Goal: Transaction & Acquisition: Subscribe to service/newsletter

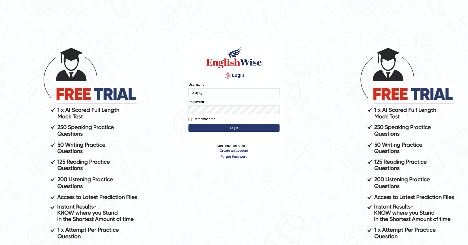
type input "prayag"
click at [188, 124] on button "Login" at bounding box center [233, 128] width 91 height 8
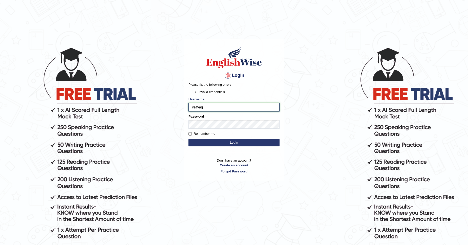
type input "Prayag"
click at [230, 144] on button "Login" at bounding box center [233, 143] width 91 height 8
click at [239, 171] on link "Forgot Password" at bounding box center [233, 171] width 91 height 5
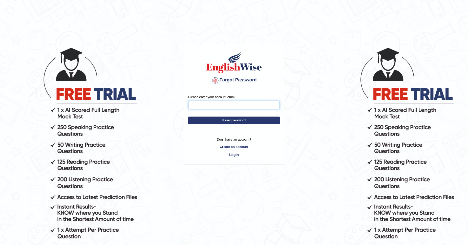
click at [203, 104] on input "Please enter your account email" at bounding box center [233, 105] width 91 height 9
type input "patelprayag65@gmail.com"
click at [233, 120] on button "Reset password" at bounding box center [233, 121] width 91 height 8
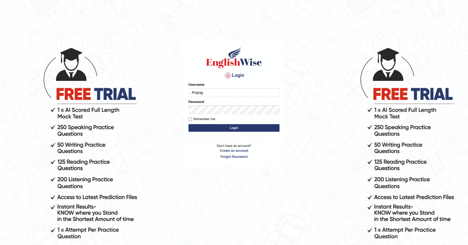
type input "Prayag"
click at [188, 124] on button "Login" at bounding box center [233, 128] width 91 height 8
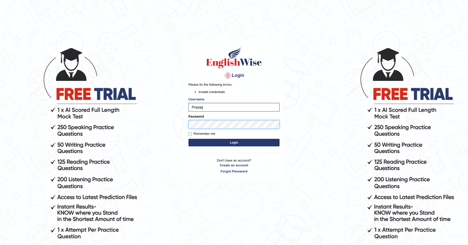
click at [188, 139] on button "Login" at bounding box center [233, 143] width 91 height 8
click at [215, 108] on input "Prayag" at bounding box center [233, 107] width 91 height 9
type input "P"
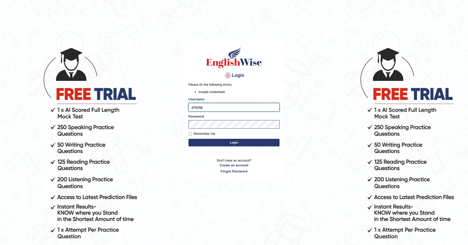
type input "prayag"
click at [188, 139] on button "Login" at bounding box center [233, 143] width 91 height 8
click at [207, 146] on form "Please fix the following errors: Invalid credentials Username prayag Password R…" at bounding box center [233, 114] width 91 height 65
click at [209, 144] on button "Login" at bounding box center [233, 143] width 91 height 8
click at [210, 106] on input "prayag" at bounding box center [233, 107] width 91 height 9
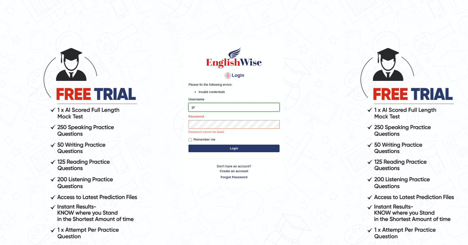
type input "p"
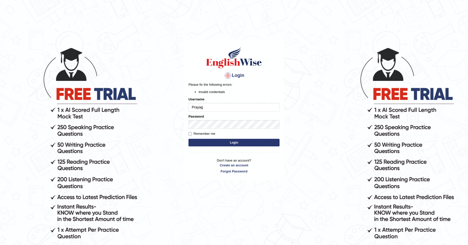
type input "Prayag"
click at [212, 145] on button "Login" at bounding box center [233, 143] width 91 height 8
click at [210, 141] on button "Login" at bounding box center [233, 143] width 91 height 8
click at [188, 139] on button "Login" at bounding box center [233, 143] width 91 height 8
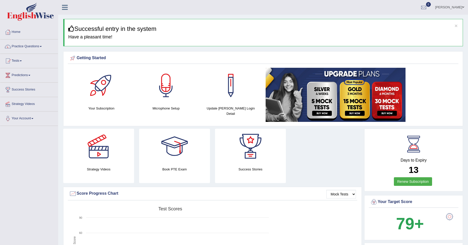
click at [416, 156] on div "Days to Expiry 13 Renew Subscription" at bounding box center [412, 161] width 89 height 56
click at [93, 104] on div "Your Subscription" at bounding box center [102, 89] width 60 height 43
click at [105, 89] on div at bounding box center [101, 85] width 35 height 35
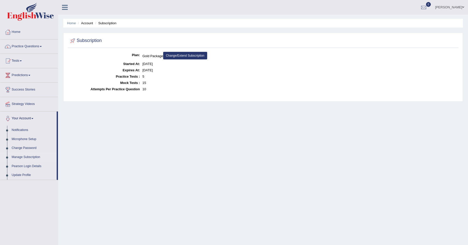
click at [88, 21] on li "Account" at bounding box center [85, 23] width 16 height 5
click at [87, 24] on li "Account" at bounding box center [85, 23] width 16 height 5
click at [73, 22] on link "Home" at bounding box center [71, 23] width 9 height 4
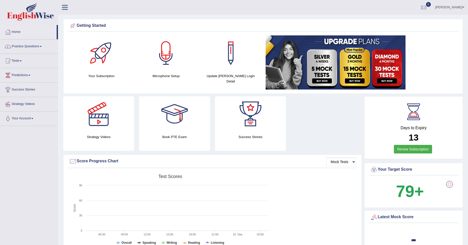
click at [358, 75] on img at bounding box center [335, 62] width 140 height 54
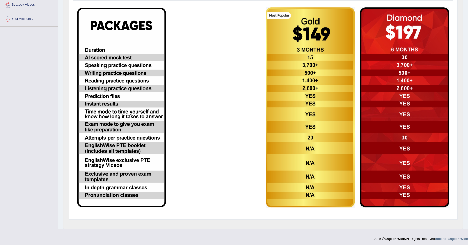
scroll to position [101, 0]
